Goal: Book appointment/travel/reservation

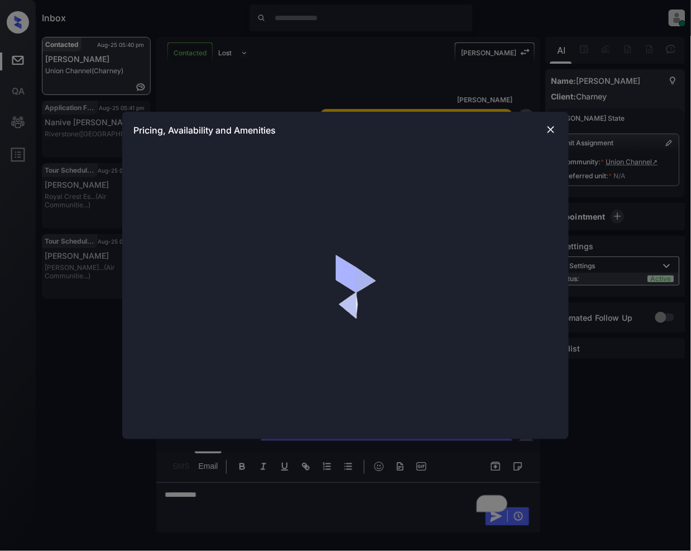
scroll to position [1256, 0]
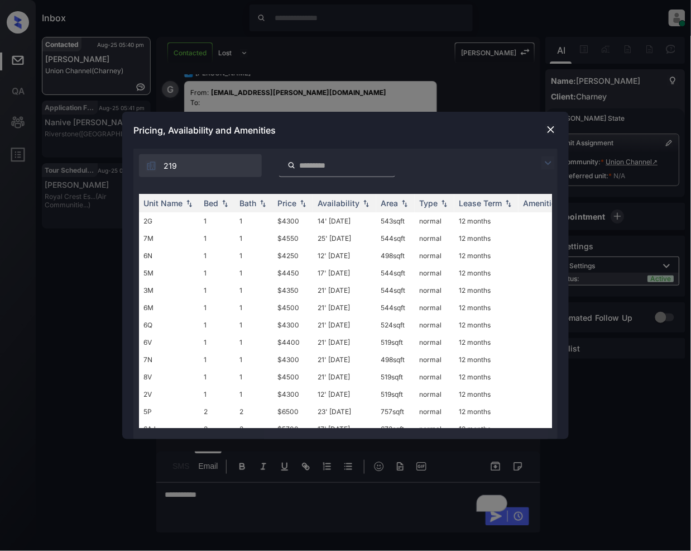
click at [546, 166] on img at bounding box center [548, 162] width 13 height 13
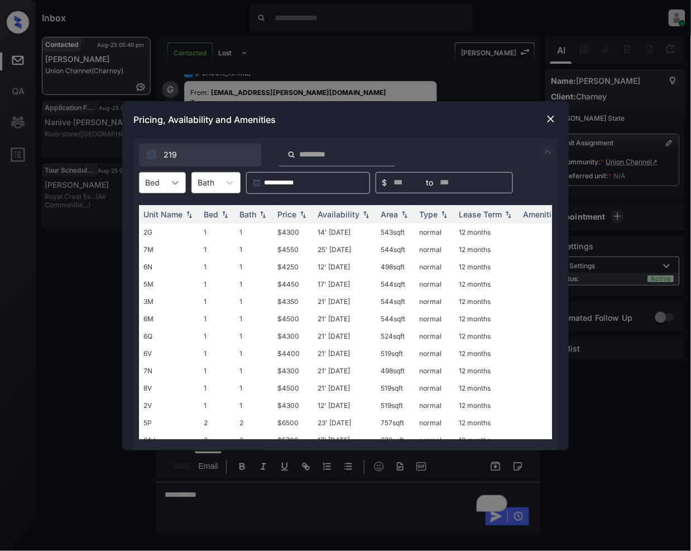
click at [175, 188] on div at bounding box center [175, 183] width 20 height 20
click at [159, 233] on div "2" at bounding box center [162, 230] width 47 height 20
click at [304, 219] on div "Price" at bounding box center [293, 213] width 31 height 9
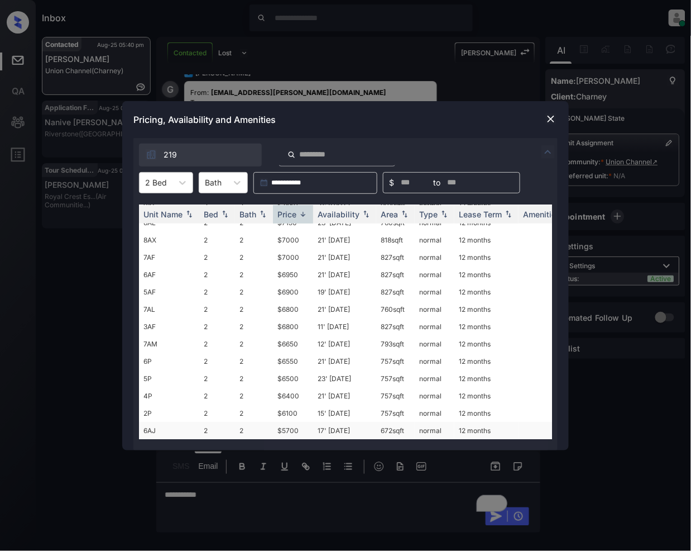
click at [293, 423] on td "$5700" at bounding box center [293, 430] width 40 height 17
click at [557, 121] on div at bounding box center [550, 118] width 13 height 13
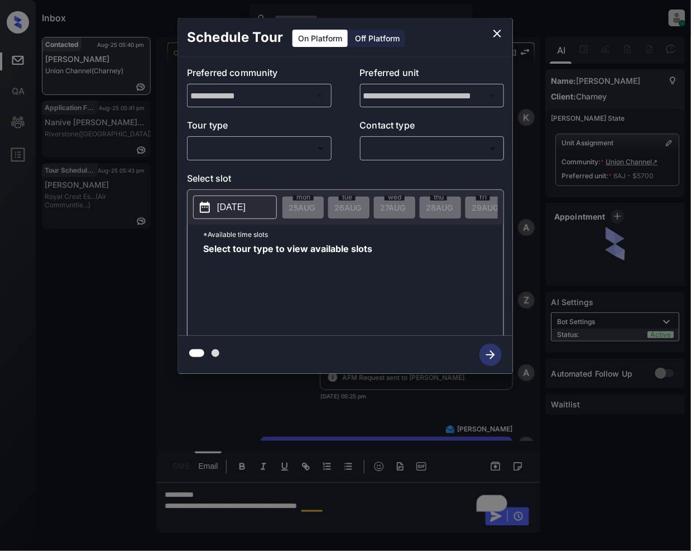
scroll to position [1329, 0]
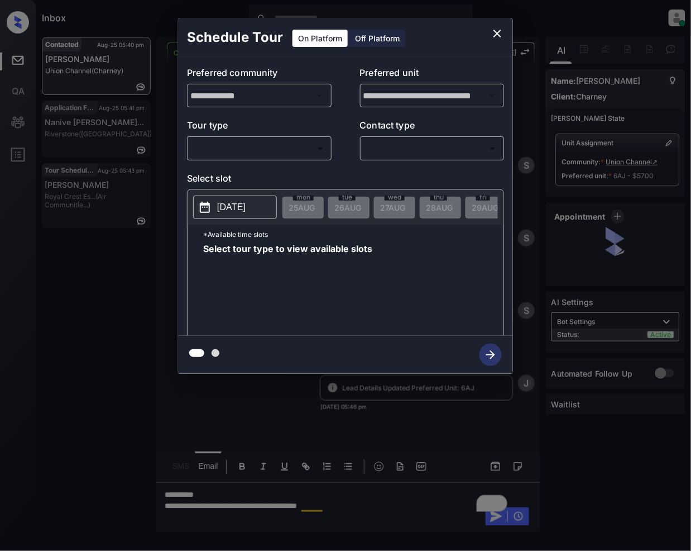
click at [274, 148] on body "Inbox Jeramie Castro Online Set yourself offline Set yourself on break Profile …" at bounding box center [345, 275] width 691 height 551
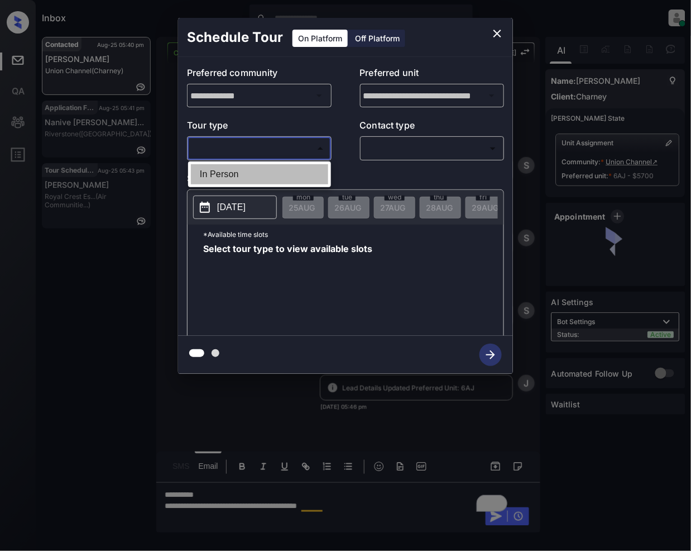
click at [248, 168] on li "In Person" at bounding box center [259, 174] width 137 height 20
type input "********"
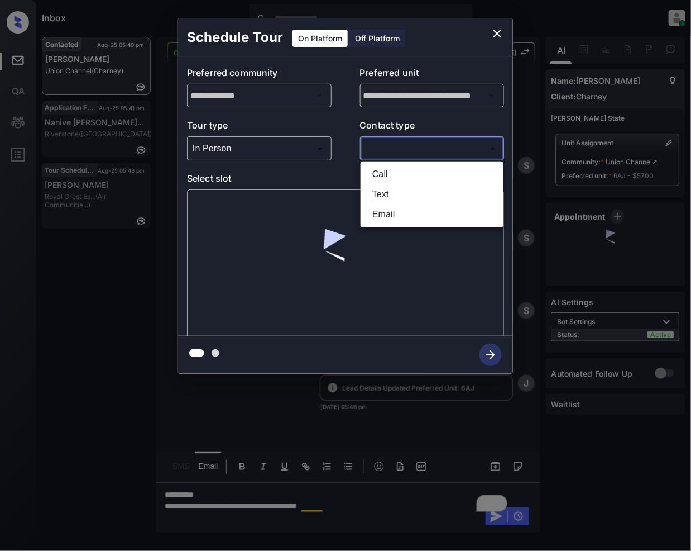
click at [380, 146] on body "Inbox Jeramie Castro Online Set yourself offline Set yourself on break Profile …" at bounding box center [345, 275] width 691 height 551
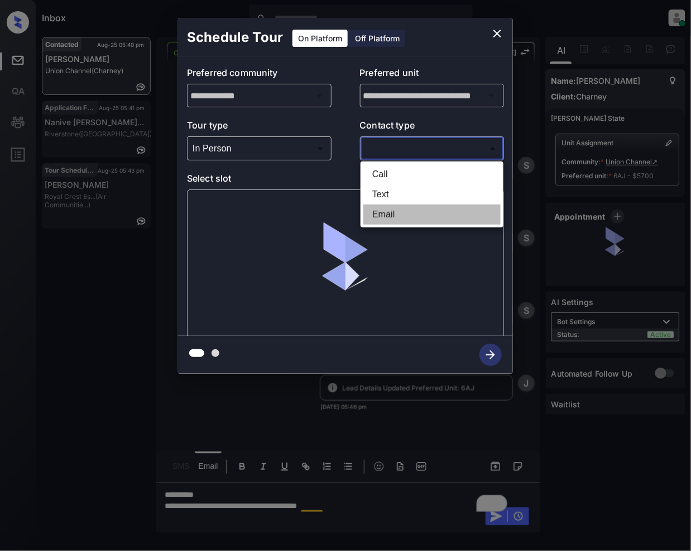
click at [380, 212] on li "Email" at bounding box center [432, 214] width 137 height 20
type input "*****"
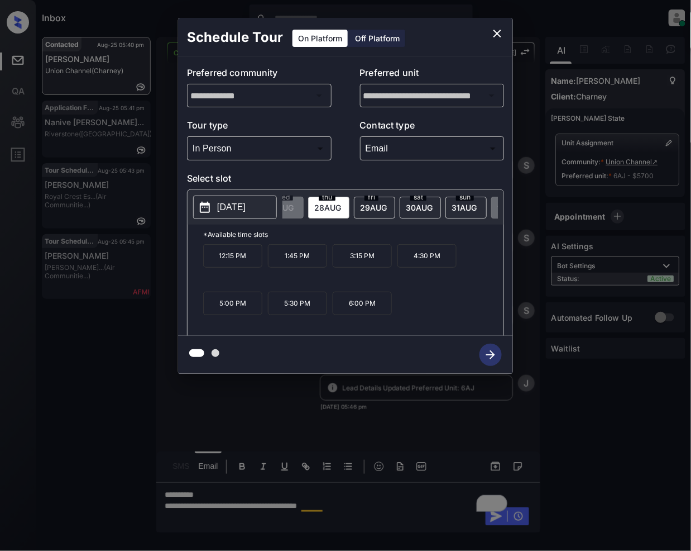
scroll to position [0, 119]
click at [418, 200] on span "sat" at bounding box center [411, 197] width 16 height 7
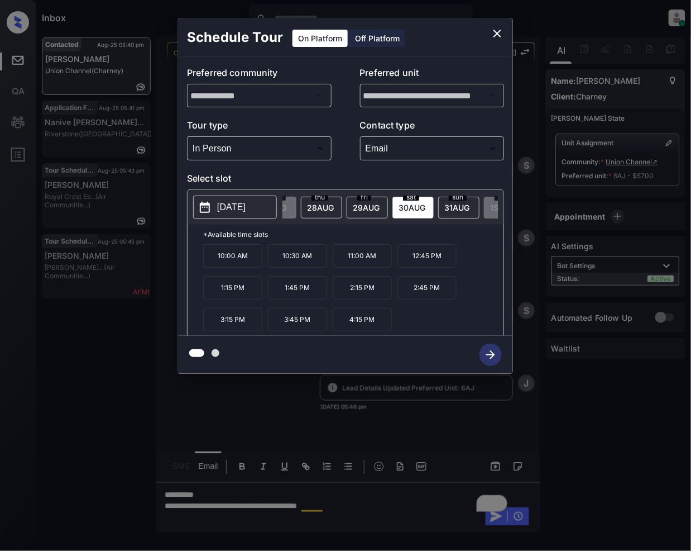
click at [499, 32] on icon "close" at bounding box center [497, 33] width 13 height 13
